Goal: Book appointment/travel/reservation

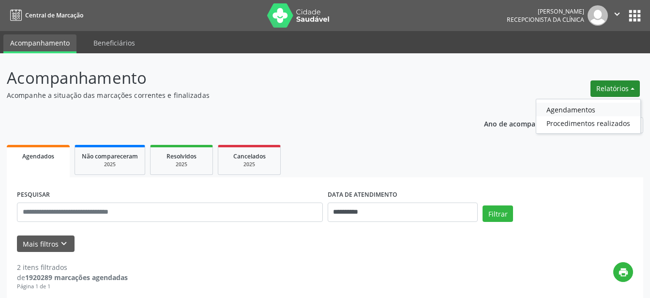
click at [578, 113] on link "Agendamentos" at bounding box center [588, 110] width 104 height 14
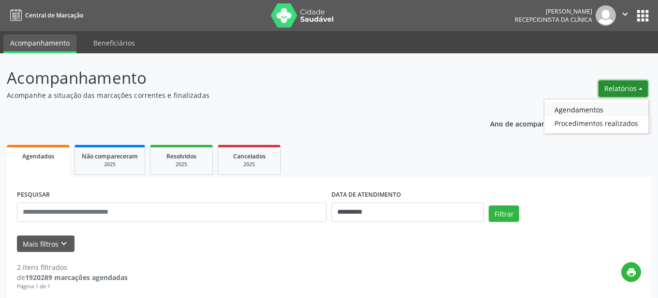
select select "*"
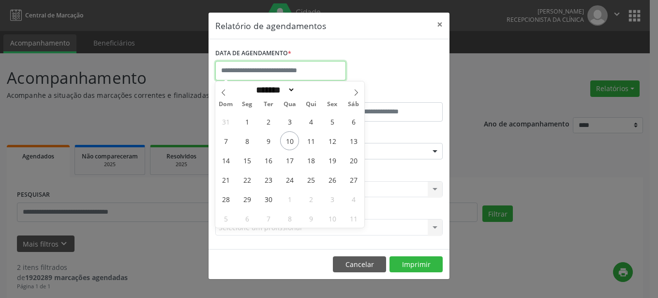
click at [306, 70] on input "text" at bounding box center [280, 70] width 131 height 19
click at [308, 138] on span "11" at bounding box center [311, 140] width 19 height 19
type input "**********"
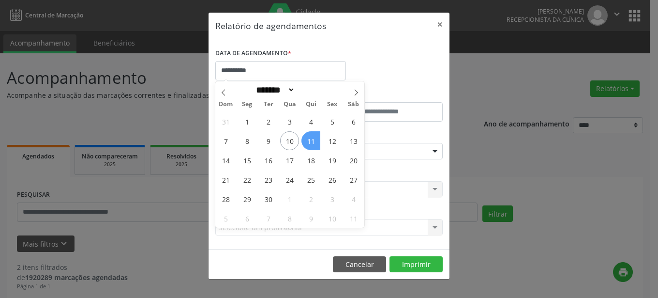
click at [319, 138] on span "11" at bounding box center [311, 140] width 19 height 19
click at [319, 138] on div "ESPECIALIDADE Seleciona uma especialidade Todas as especialidades Alergologia A…" at bounding box center [329, 147] width 232 height 38
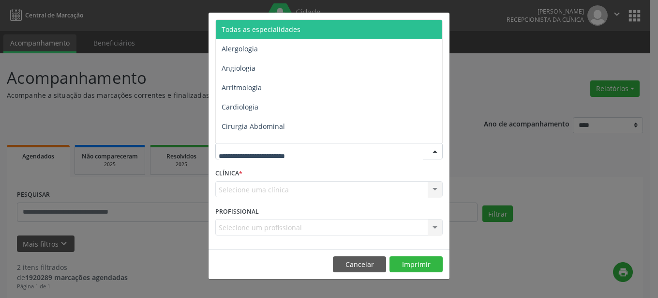
click at [424, 151] on div at bounding box center [329, 151] width 228 height 16
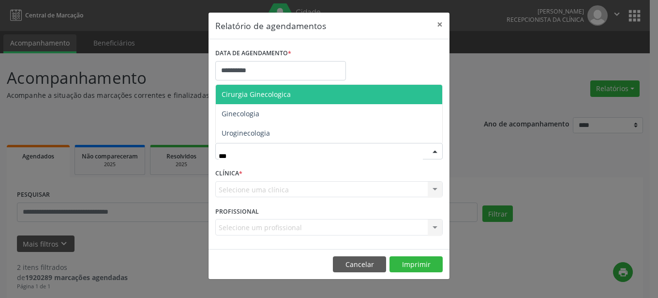
type input "****"
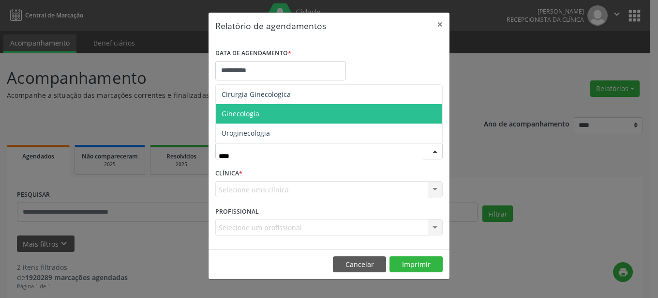
click at [302, 118] on span "Ginecologia" at bounding box center [329, 113] width 227 height 19
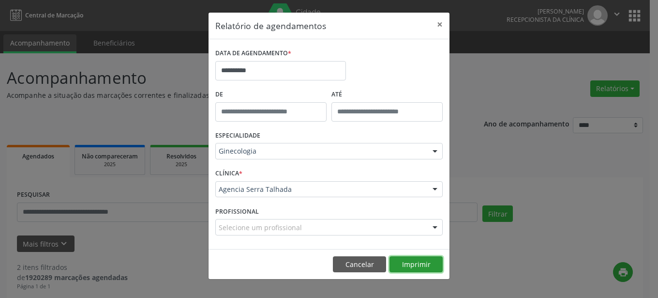
click at [409, 262] on button "Imprimir" at bounding box center [416, 264] width 53 height 16
click at [441, 24] on button "×" at bounding box center [439, 25] width 19 height 24
